Goal: Information Seeking & Learning: Learn about a topic

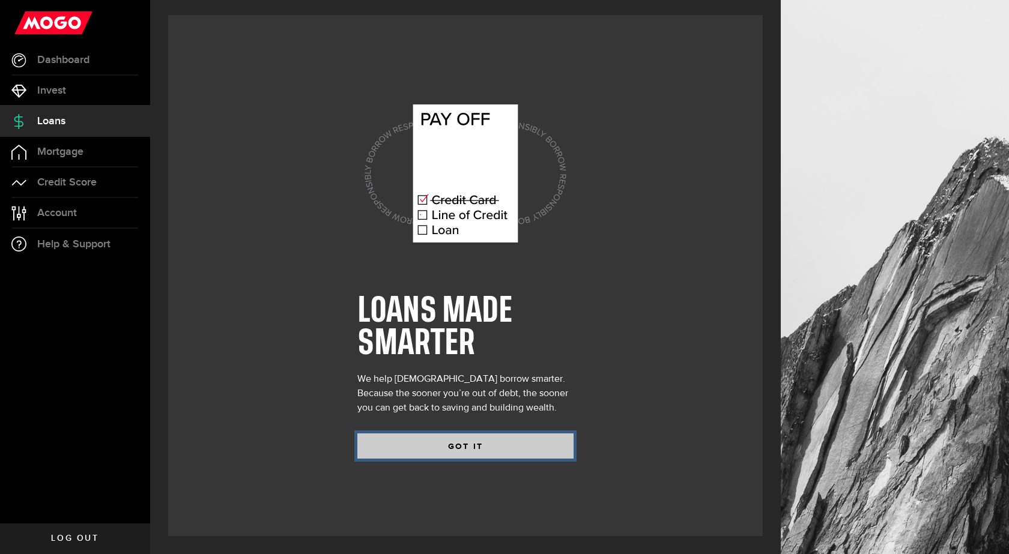
click at [449, 444] on button "GOT IT" at bounding box center [465, 445] width 216 height 25
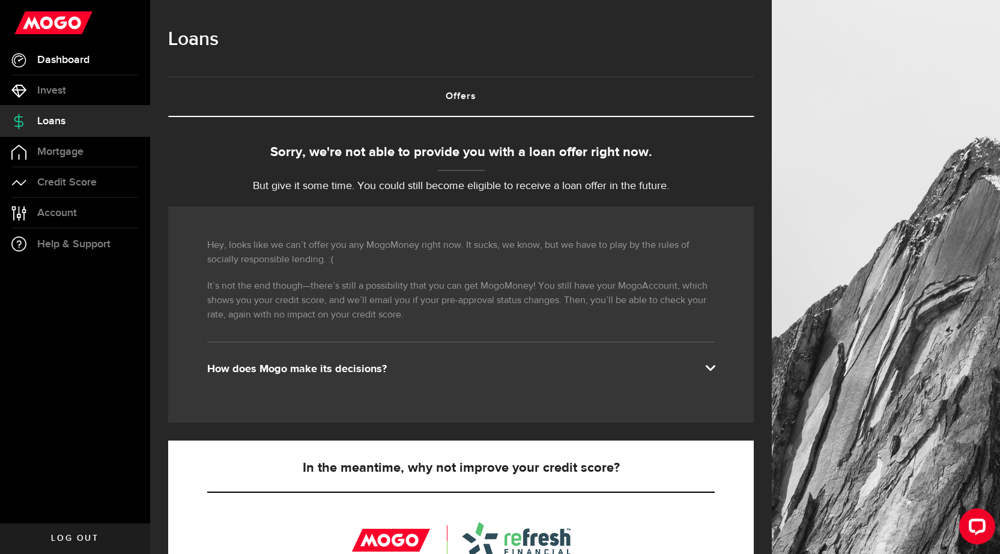
click at [73, 59] on span "Dashboard" at bounding box center [63, 60] width 52 height 11
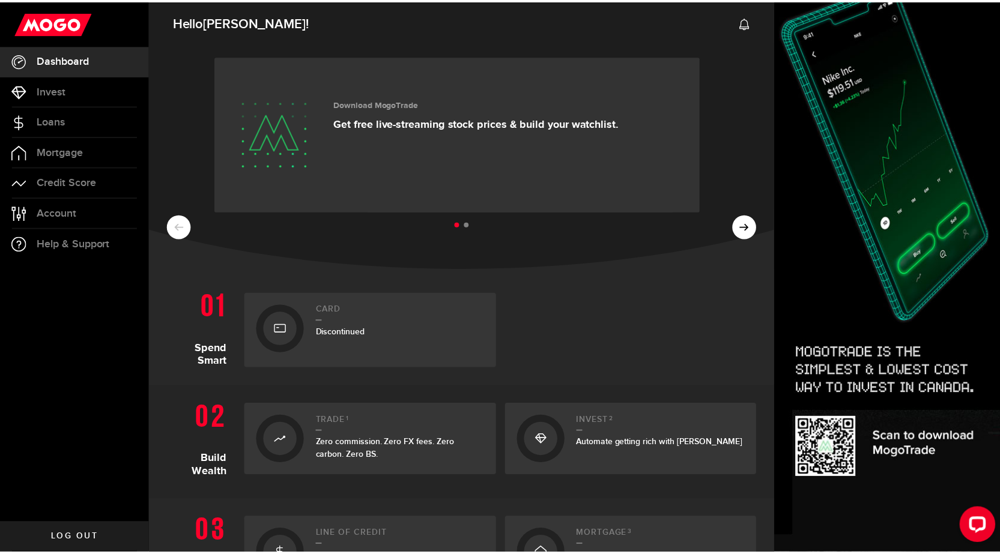
scroll to position [330, 0]
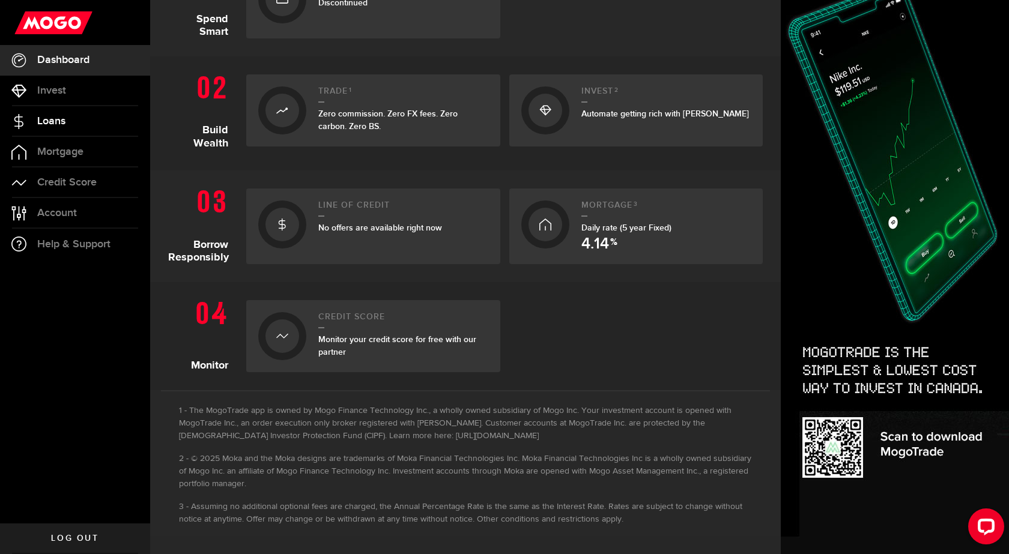
click at [55, 121] on span "Loans" at bounding box center [51, 121] width 28 height 11
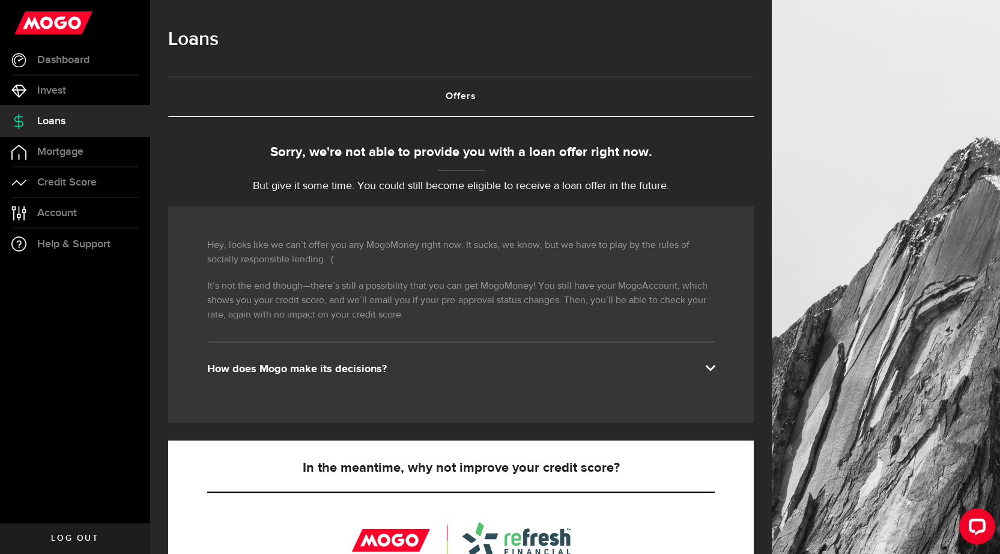
scroll to position [314, 0]
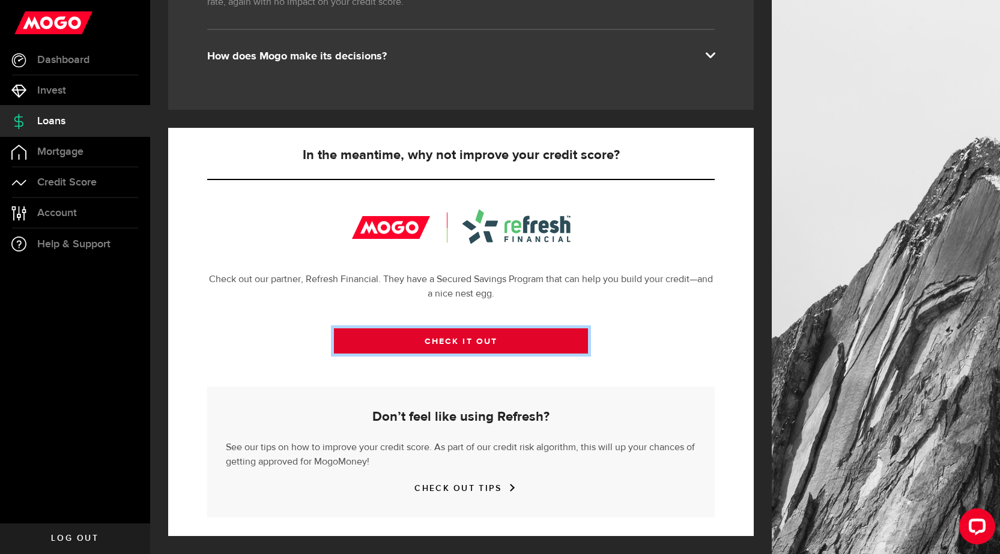
click at [441, 340] on link "CHECK IT OUT" at bounding box center [461, 340] width 254 height 25
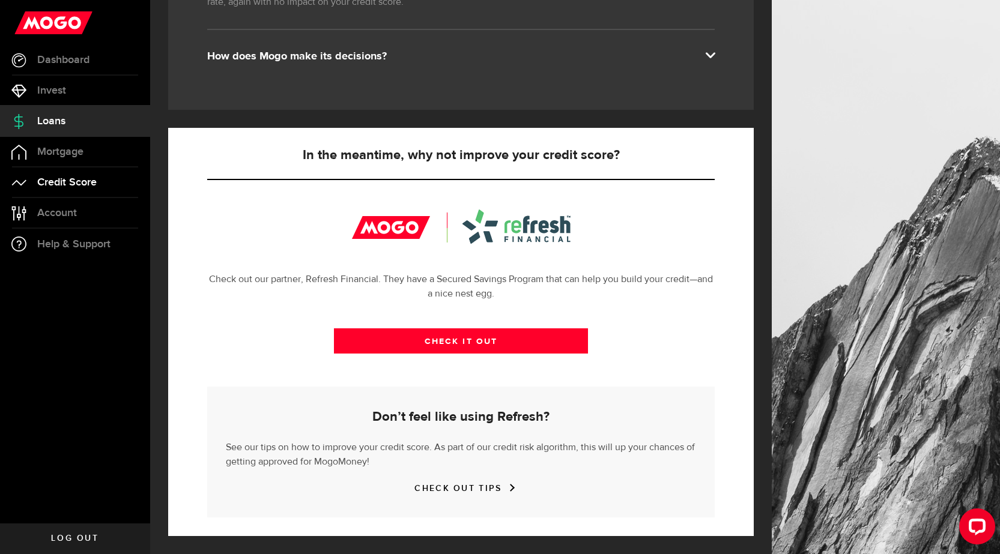
click at [80, 181] on span "Credit Score" at bounding box center [66, 182] width 59 height 11
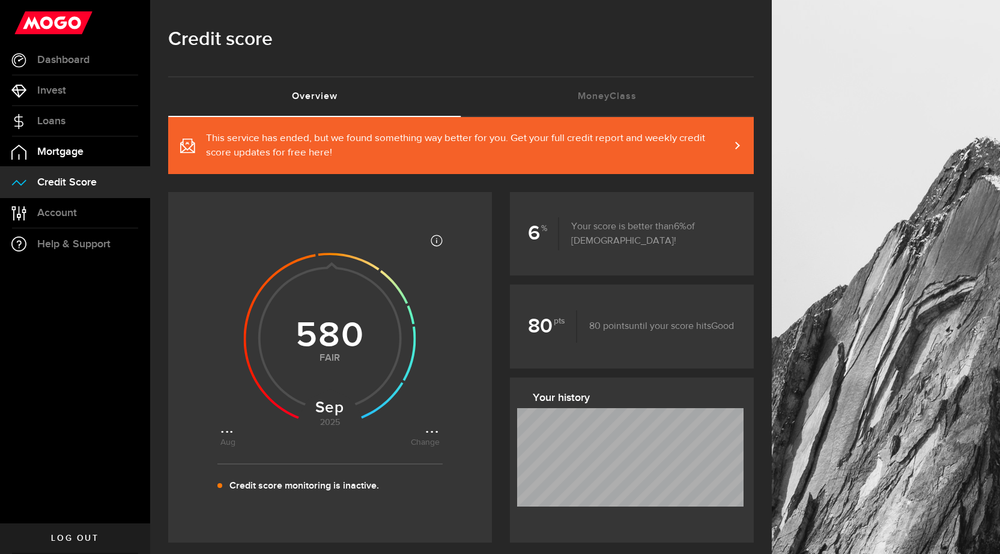
click at [68, 153] on span "Mortgage" at bounding box center [60, 151] width 46 height 11
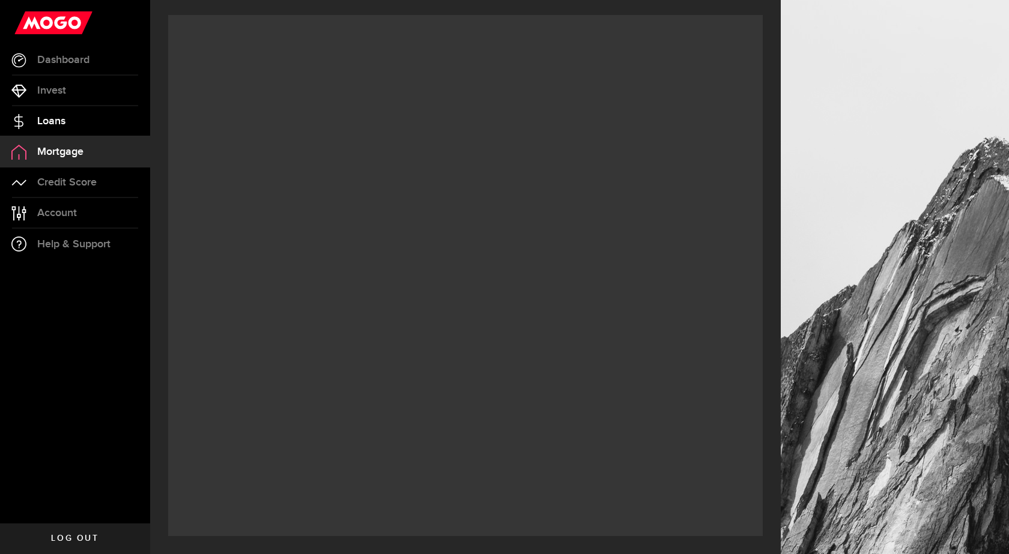
click at [67, 121] on link "Loans" at bounding box center [75, 121] width 150 height 30
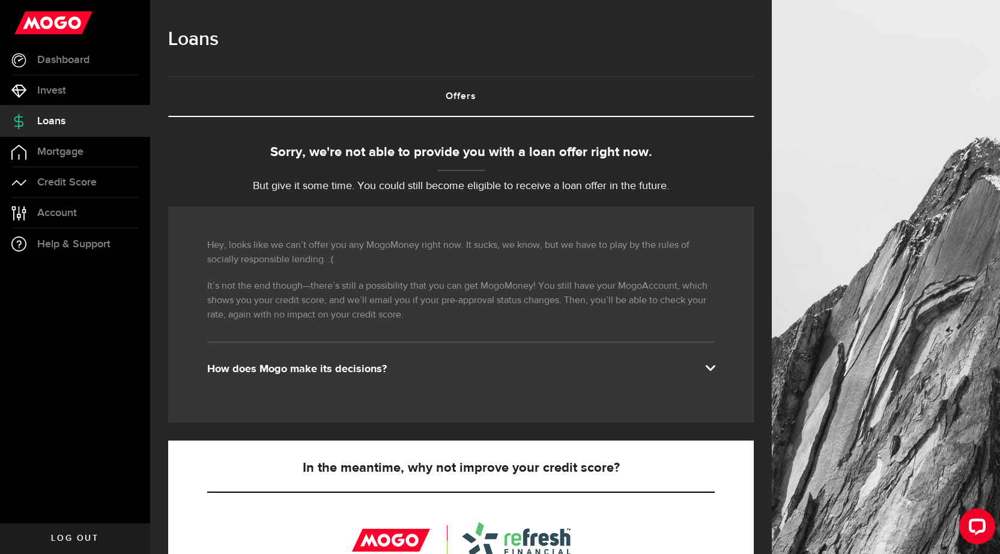
click at [399, 373] on div "How does Mogo make its decisions?" at bounding box center [460, 369] width 507 height 14
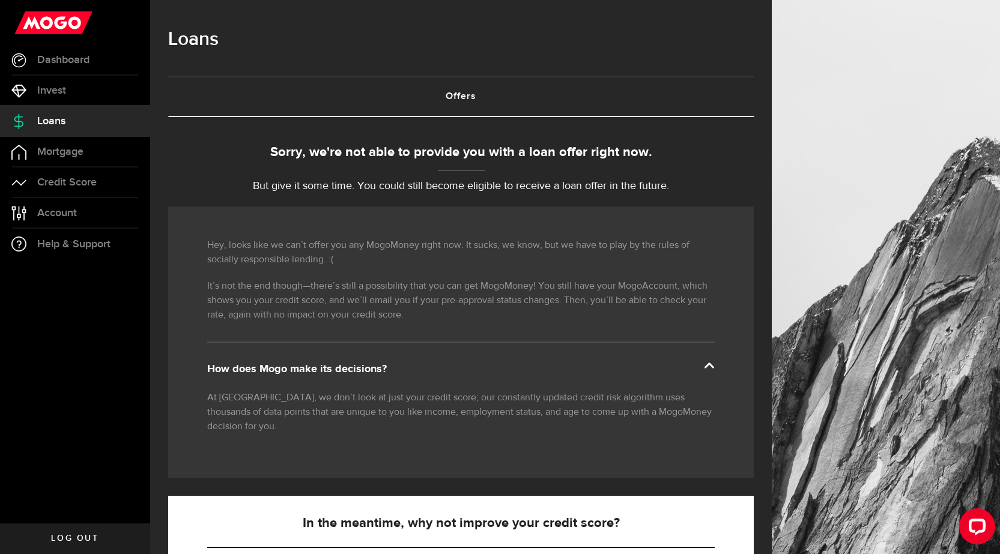
scroll to position [355, 0]
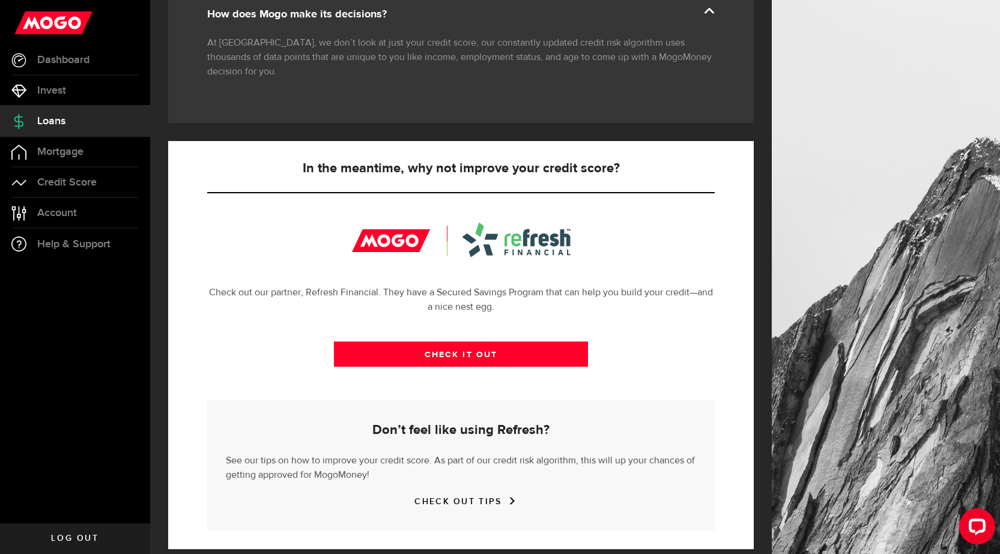
click at [481, 496] on link "CHECK OUT TIPS" at bounding box center [460, 501] width 92 height 10
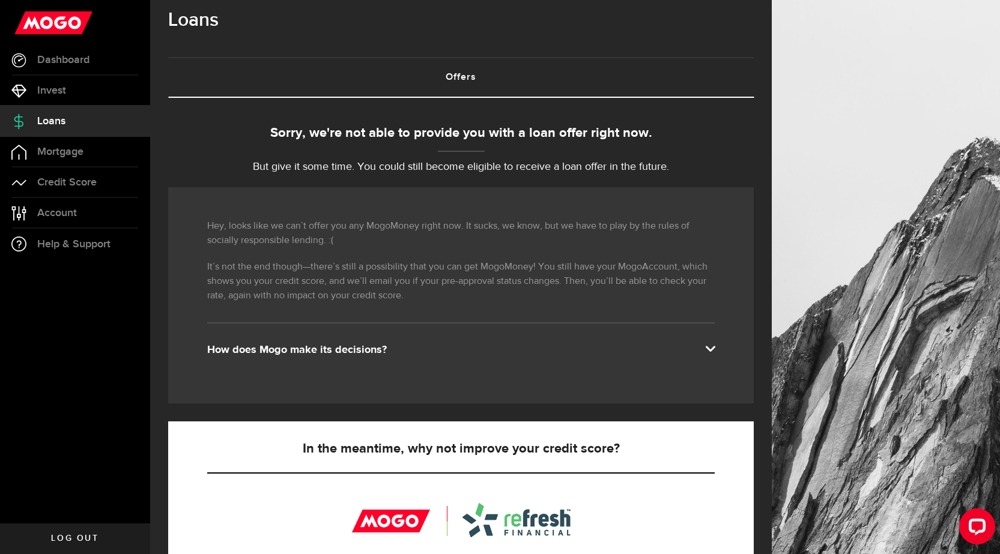
scroll to position [314, 0]
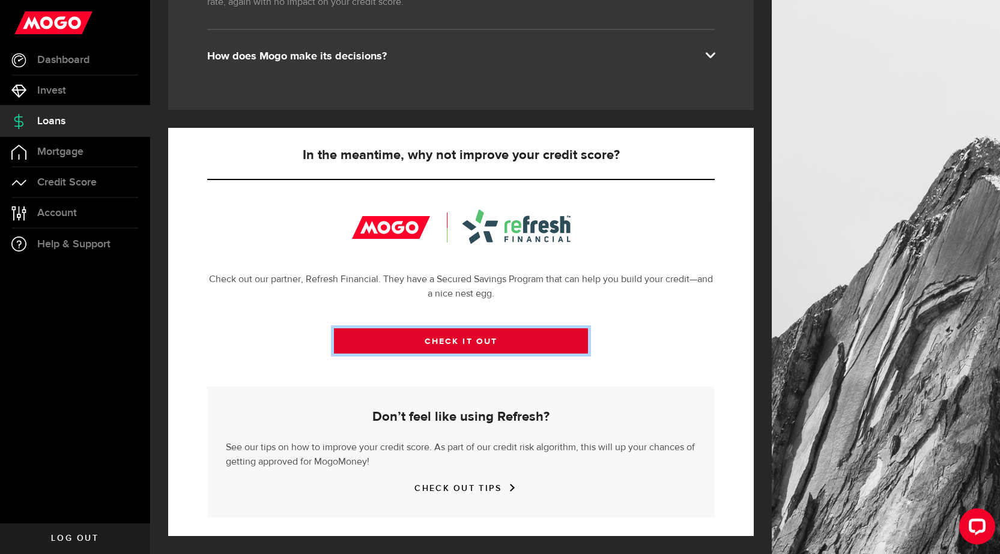
click at [451, 341] on link "CHECK IT OUT" at bounding box center [461, 340] width 254 height 25
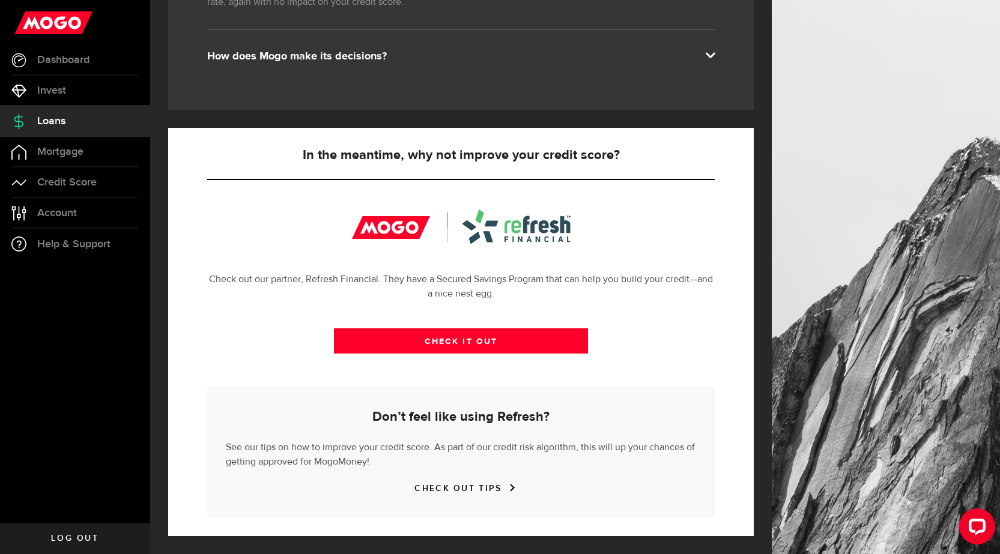
click at [521, 224] on div at bounding box center [461, 227] width 219 height 34
drag, startPoint x: 379, startPoint y: 273, endPoint x: 304, endPoint y: 280, distance: 74.8
click at [304, 280] on p "Check out our partner, Refresh Financial. They have a Secured Savings Program t…" at bounding box center [460, 287] width 507 height 29
copy p "Refresh Financial."
